Goal: Communication & Community: Participate in discussion

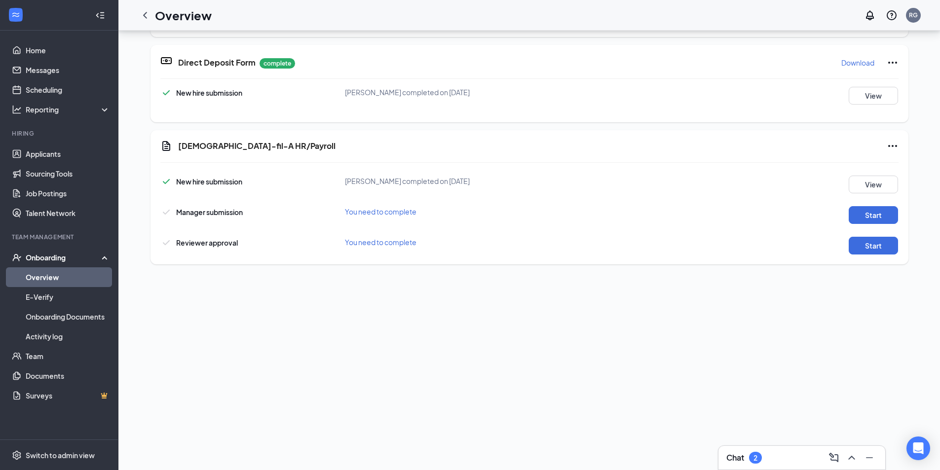
scroll to position [247, 0]
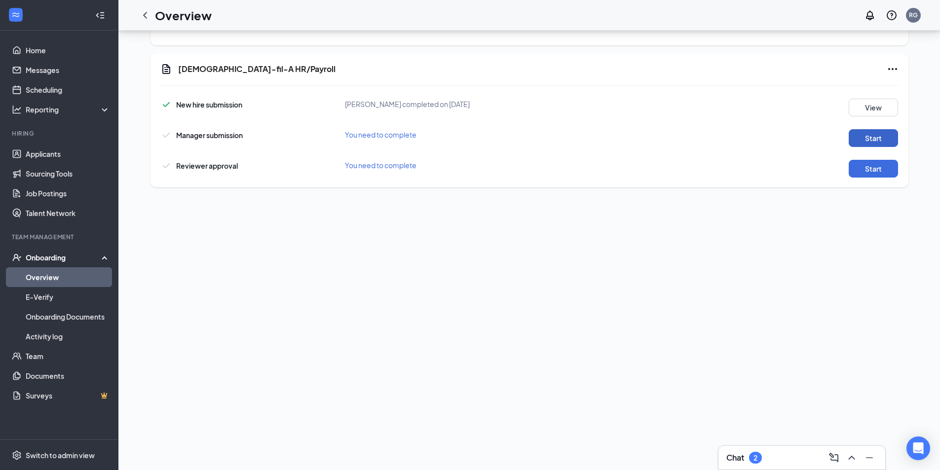
click at [869, 133] on button "Start" at bounding box center [873, 138] width 49 height 18
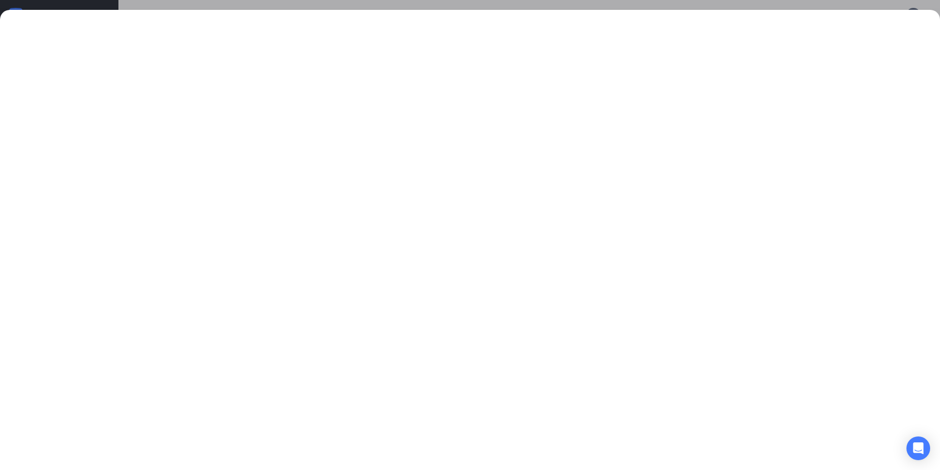
scroll to position [99, 0]
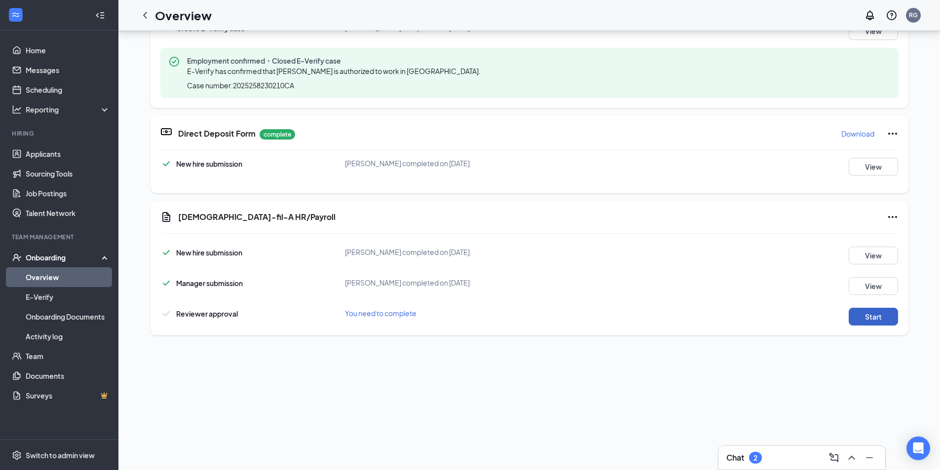
click at [876, 319] on button "Start" at bounding box center [873, 317] width 49 height 18
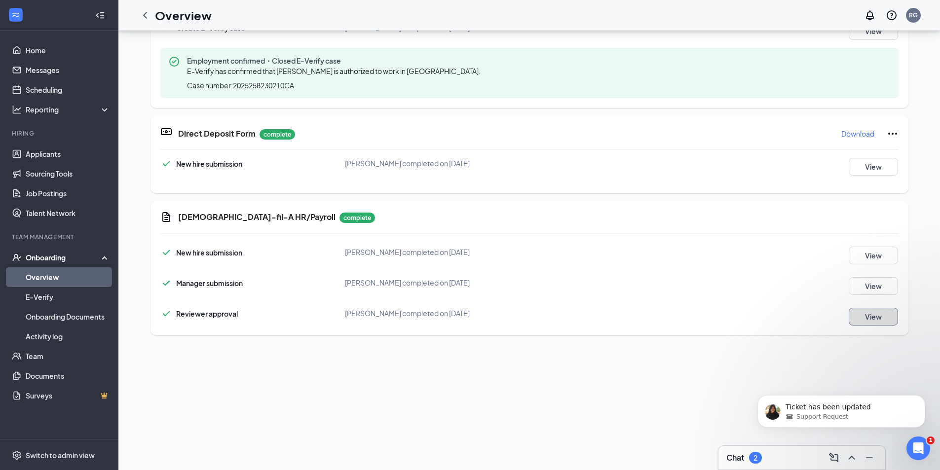
scroll to position [0, 0]
click at [907, 454] on div "Open Intercom Messenger" at bounding box center [917, 447] width 33 height 33
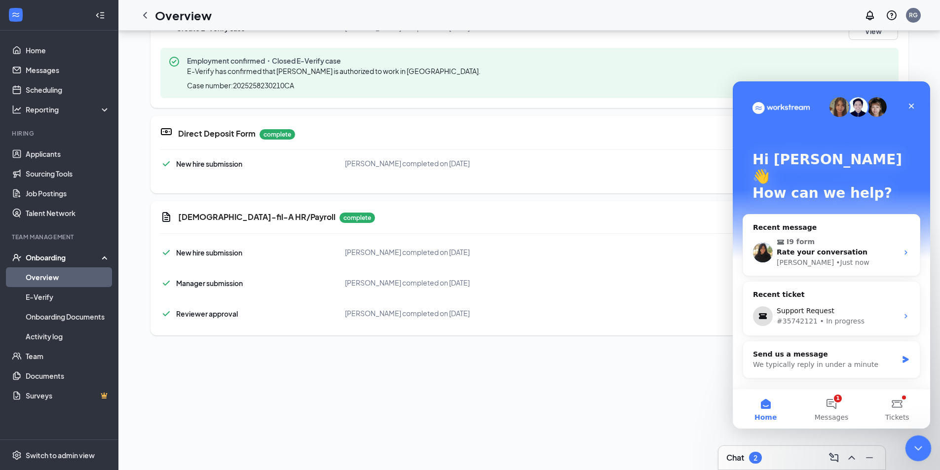
click at [919, 440] on div "Close Intercom Messenger" at bounding box center [917, 447] width 24 height 24
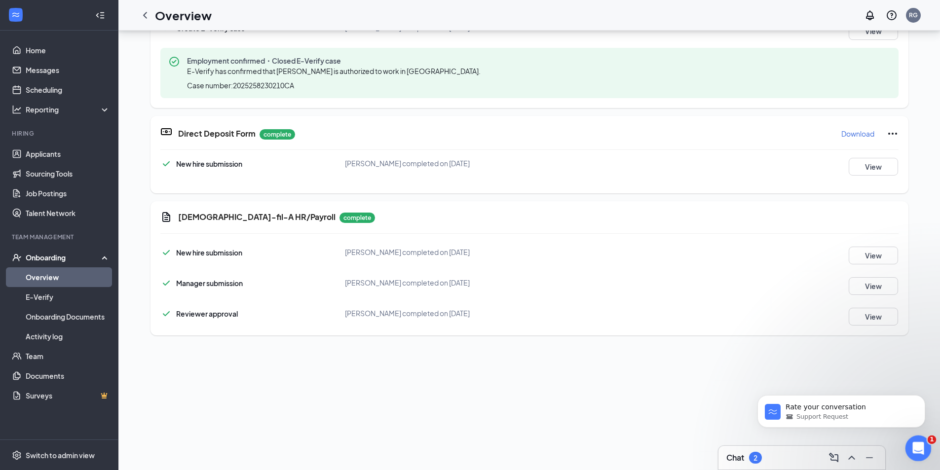
click at [907, 455] on div "Open Intercom Messenger" at bounding box center [917, 447] width 33 height 33
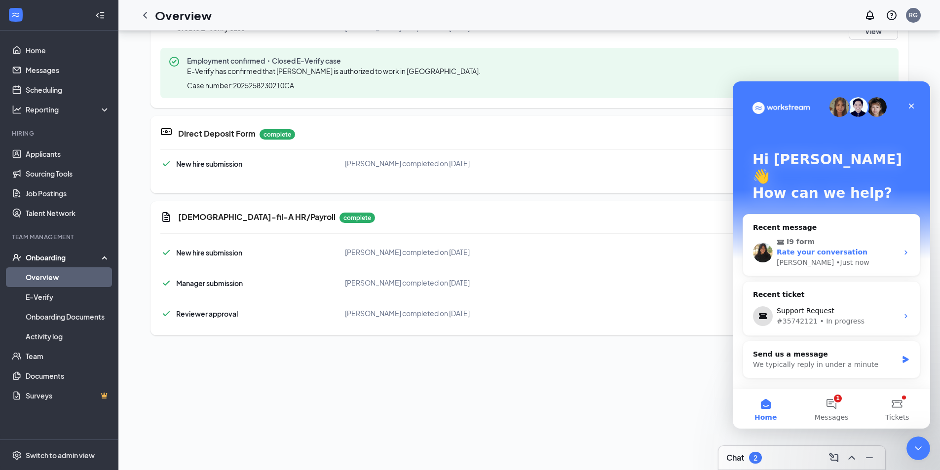
click at [841, 258] on div "[PERSON_NAME] • Just now" at bounding box center [837, 263] width 121 height 10
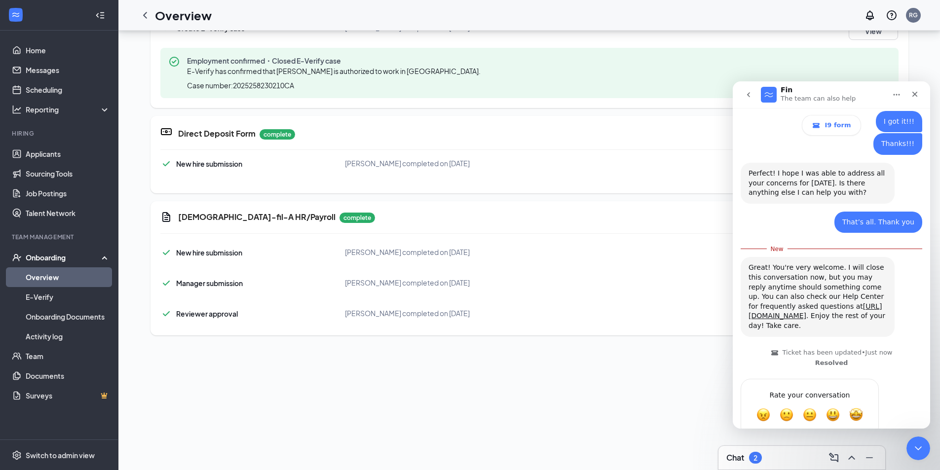
scroll to position [1050, 0]
click at [855, 405] on span "Amazing" at bounding box center [857, 414] width 18 height 18
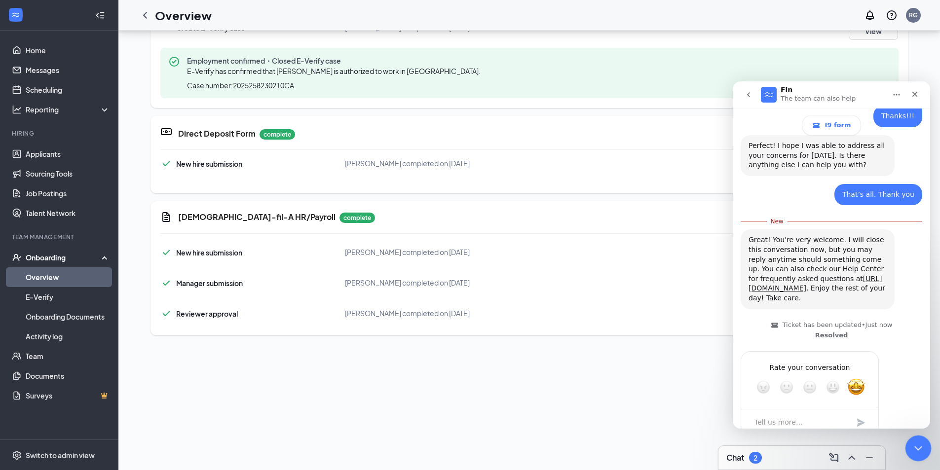
click at [927, 445] on div "Close Intercom Messenger" at bounding box center [917, 447] width 24 height 24
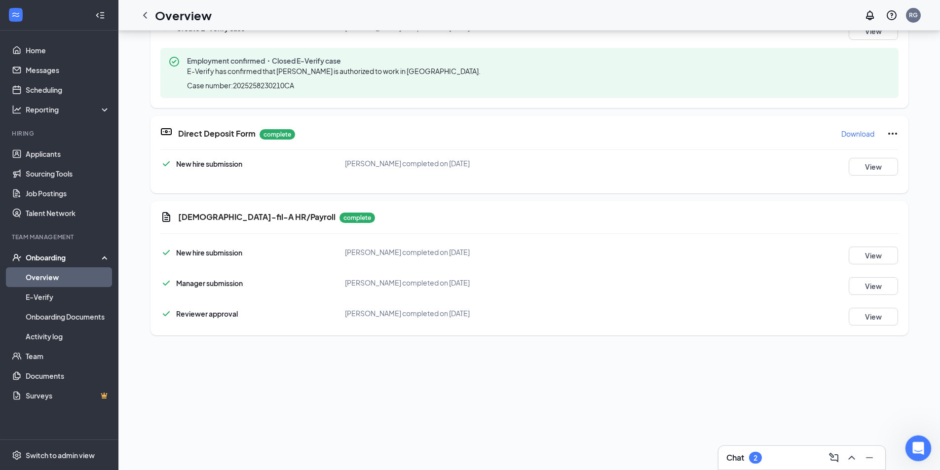
click at [924, 445] on icon "Open Intercom Messenger" at bounding box center [917, 447] width 16 height 16
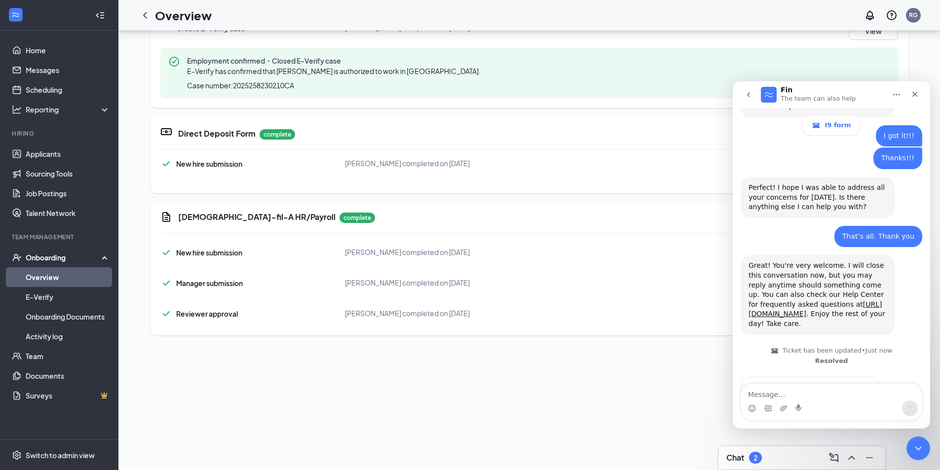
scroll to position [1096, 0]
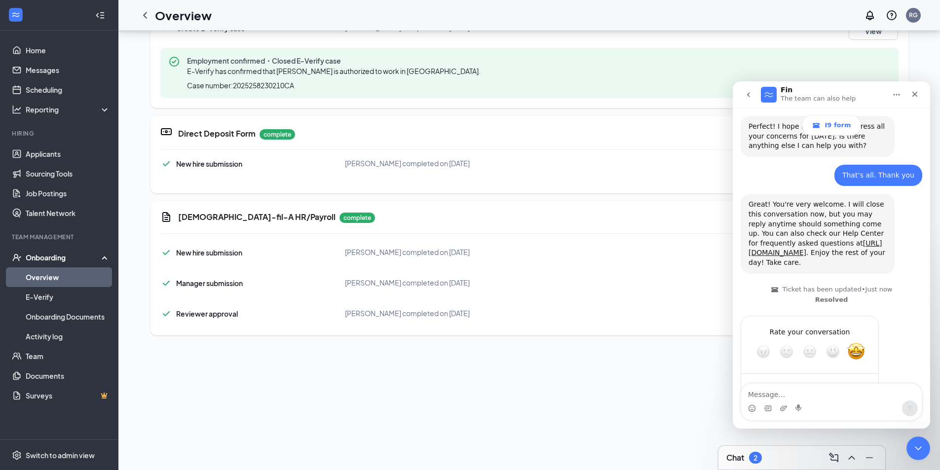
click at [859, 378] on div "Submit" at bounding box center [861, 388] width 20 height 20
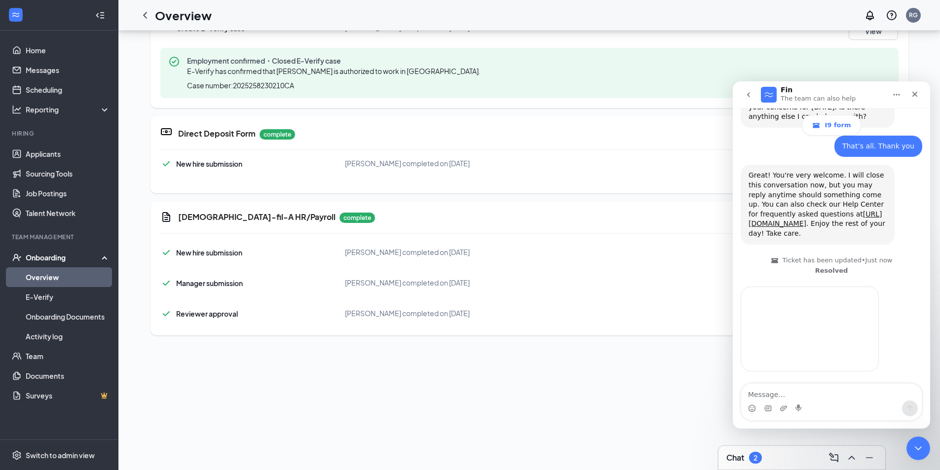
scroll to position [1058, 0]
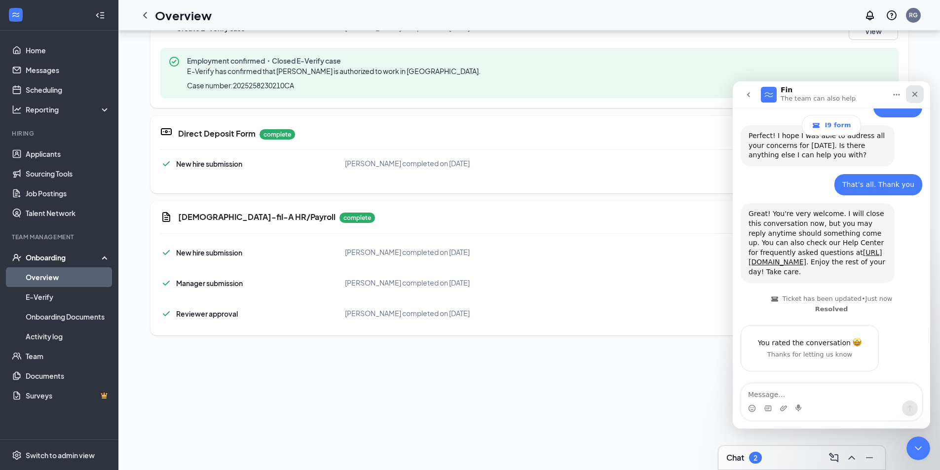
click at [913, 98] on icon "Close" at bounding box center [915, 94] width 8 height 8
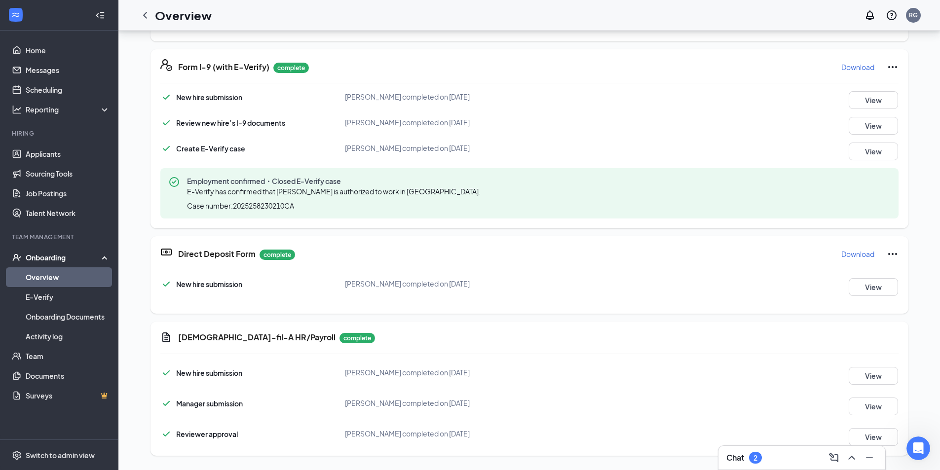
scroll to position [288, 0]
